Goal: Check status: Check status

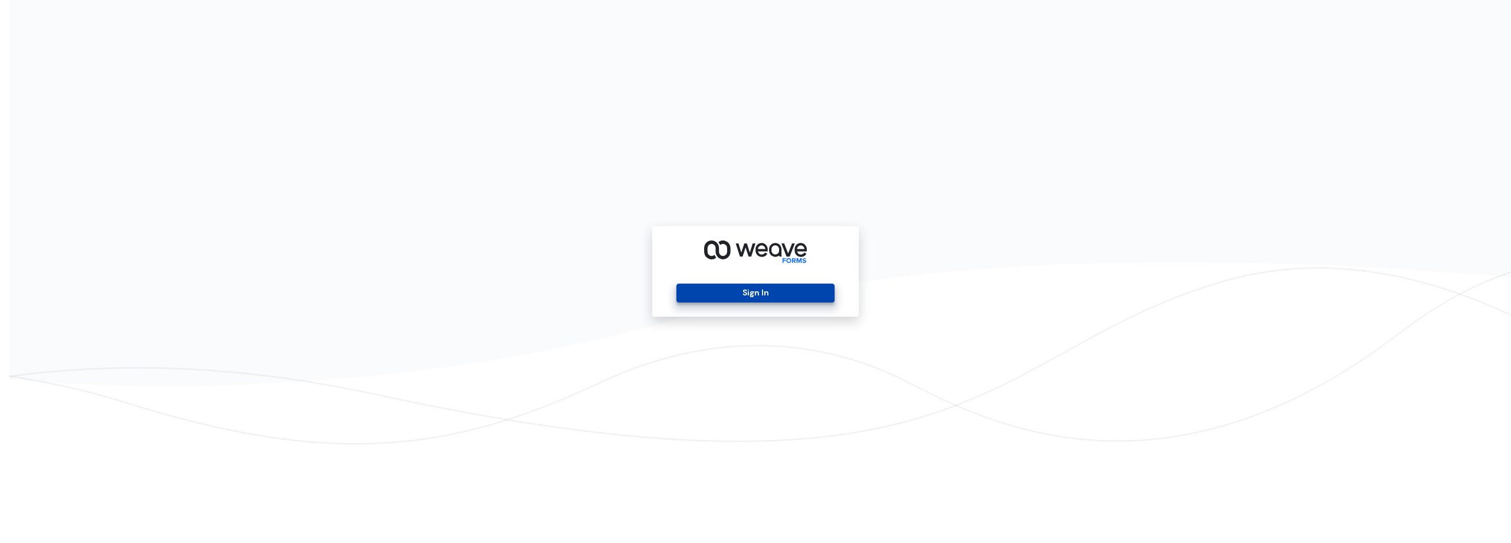
click at [755, 287] on button "Sign In" at bounding box center [756, 292] width 158 height 19
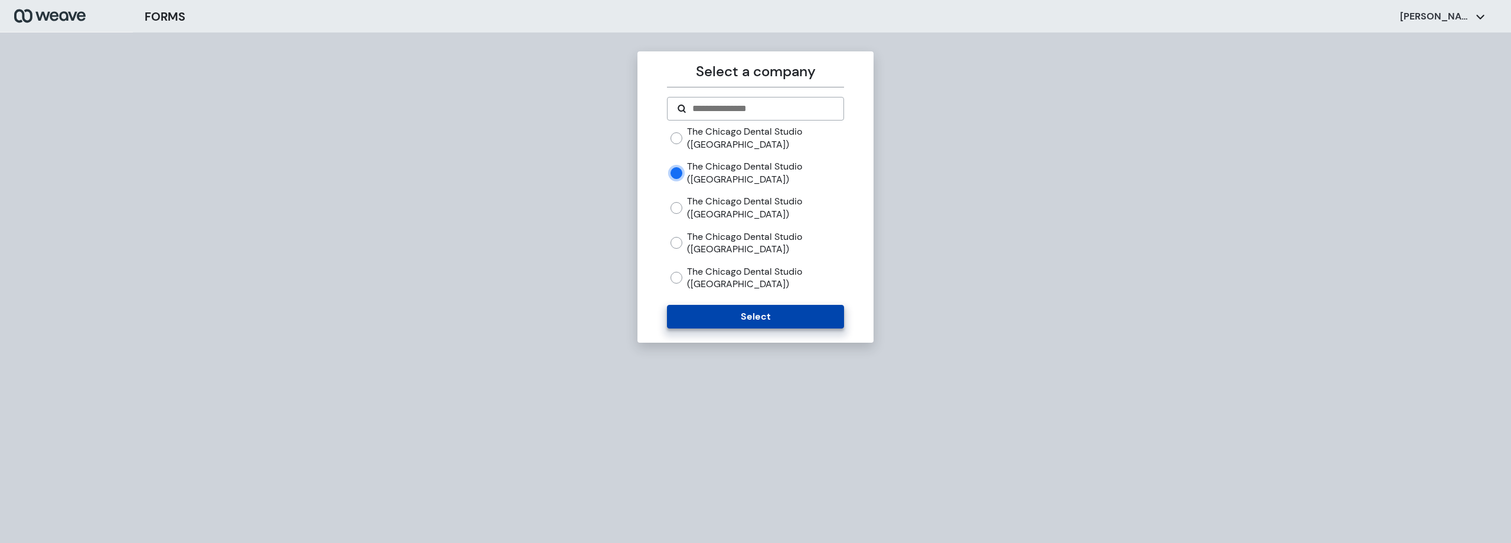
click at [753, 316] on button "Select" at bounding box center [755, 317] width 177 height 24
